Goal: Task Accomplishment & Management: Use online tool/utility

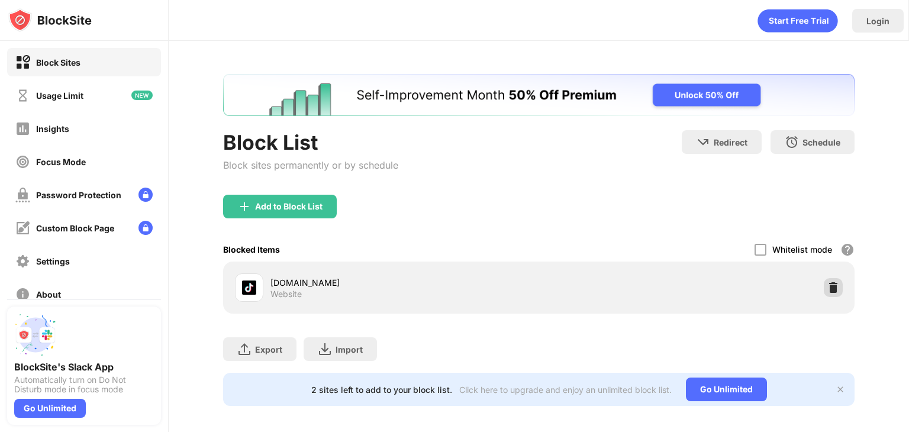
click at [831, 293] on div at bounding box center [833, 287] width 19 height 19
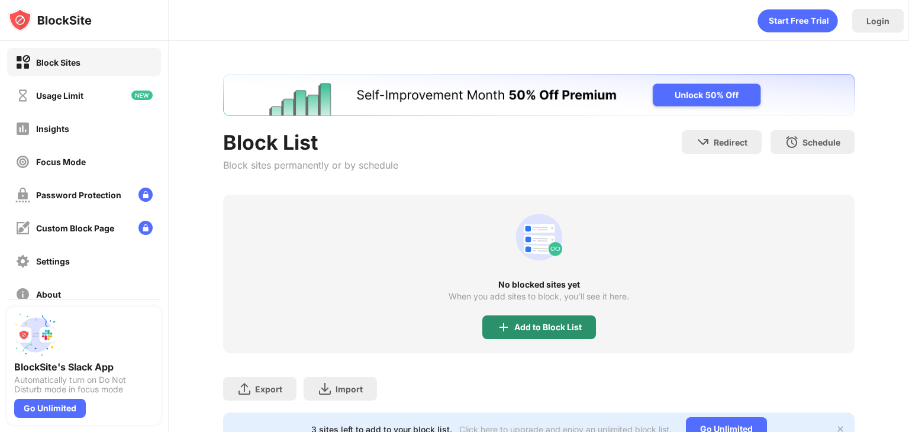
click at [525, 332] on div "Add to Block List" at bounding box center [539, 327] width 114 height 24
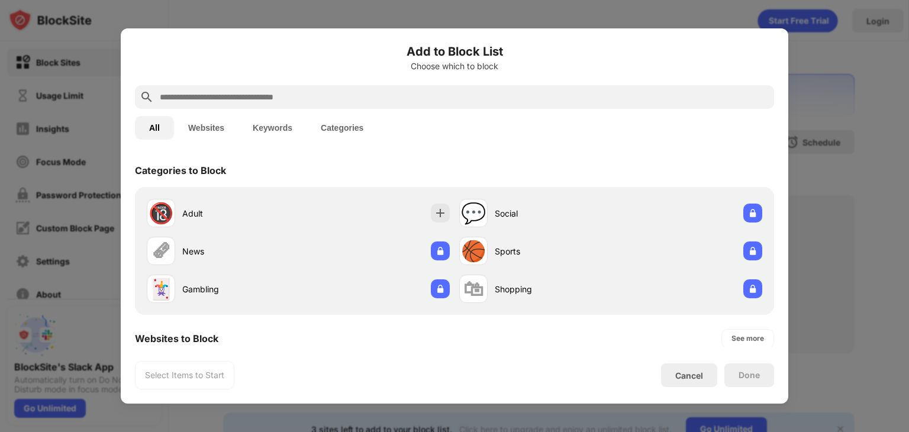
click at [338, 101] on input "text" at bounding box center [464, 97] width 611 height 14
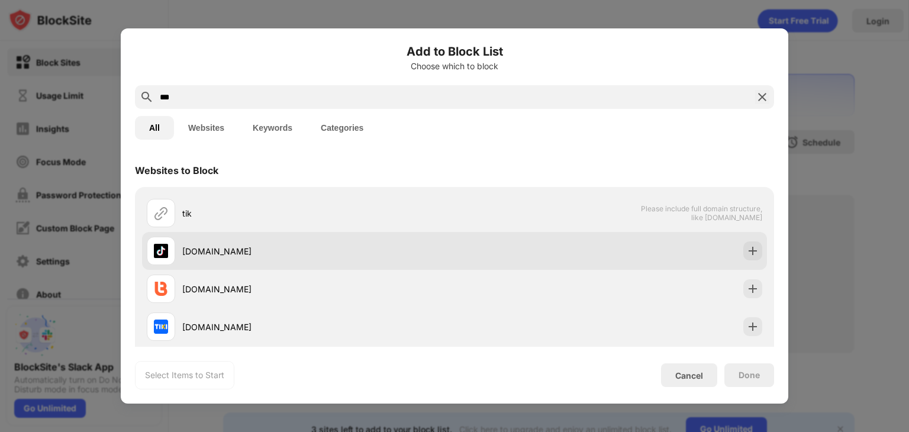
type input "***"
click at [431, 245] on div "[DOMAIN_NAME]" at bounding box center [318, 251] width 272 height 12
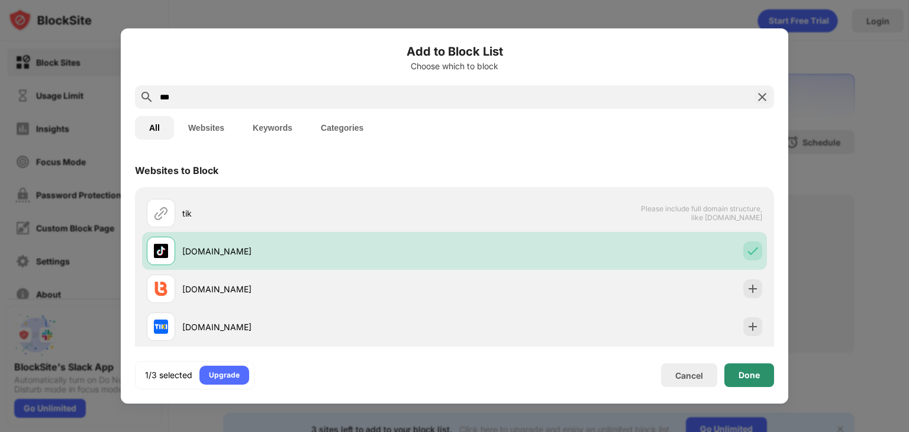
click at [764, 377] on div "Done" at bounding box center [749, 375] width 50 height 24
